Goal: Information Seeking & Learning: Learn about a topic

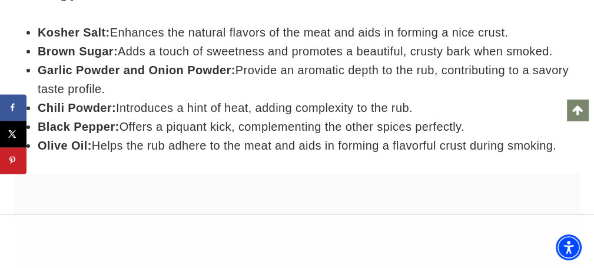
scroll to position [2474, 0]
